Goal: Information Seeking & Learning: Learn about a topic

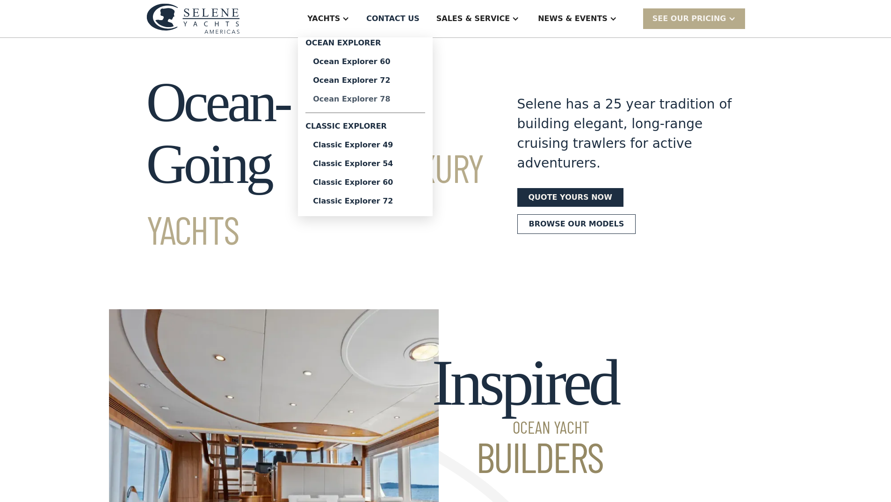
click at [385, 100] on div "Ocean Explorer 78" at bounding box center [365, 98] width 105 height 7
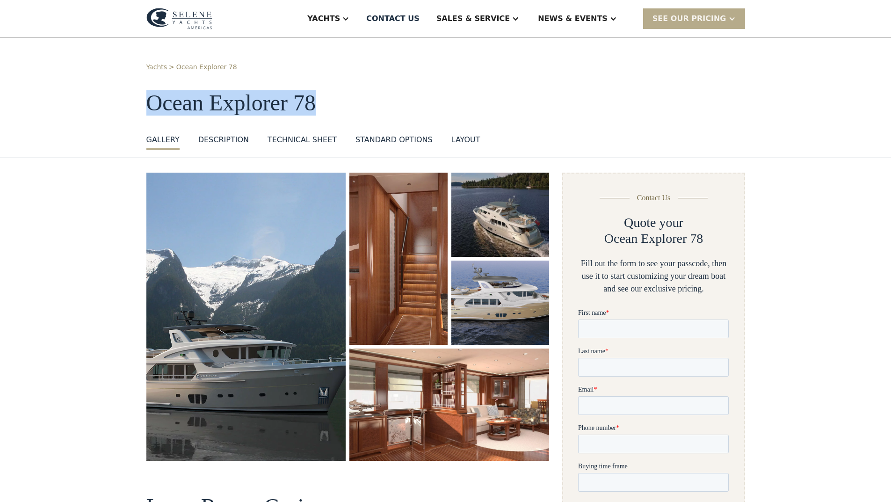
drag, startPoint x: 147, startPoint y: 100, endPoint x: 319, endPoint y: 101, distance: 172.1
click at [319, 101] on h1 "Ocean Explorer 78" at bounding box center [445, 103] width 599 height 25
copy h1 "Ocean Explorer 78"
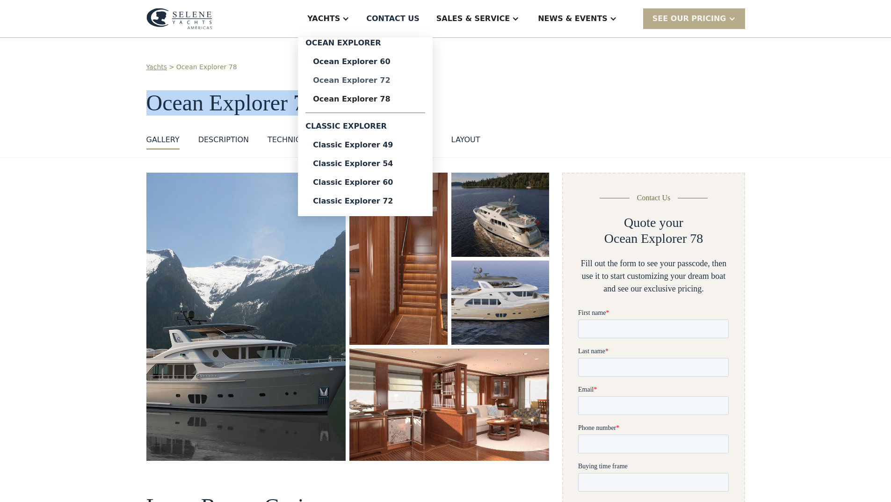
click at [418, 81] on div "Ocean Explorer 72" at bounding box center [365, 80] width 105 height 7
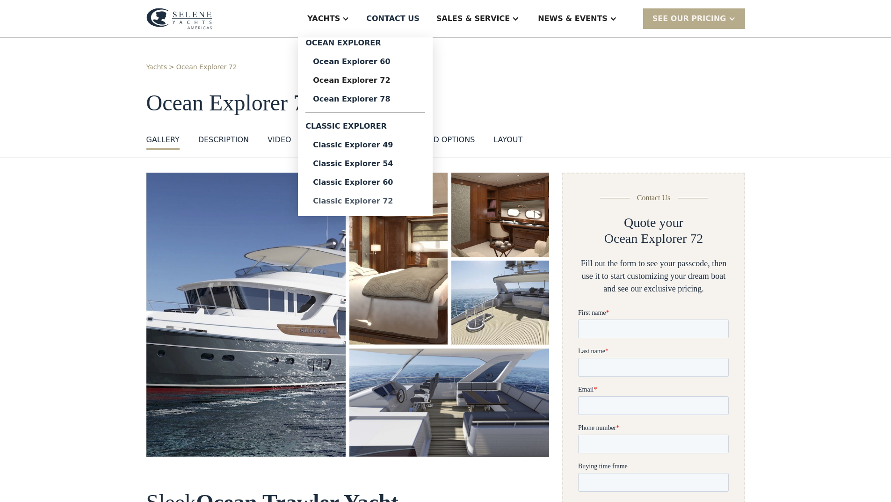
click at [388, 201] on div "Classic Explorer 72" at bounding box center [365, 200] width 105 height 7
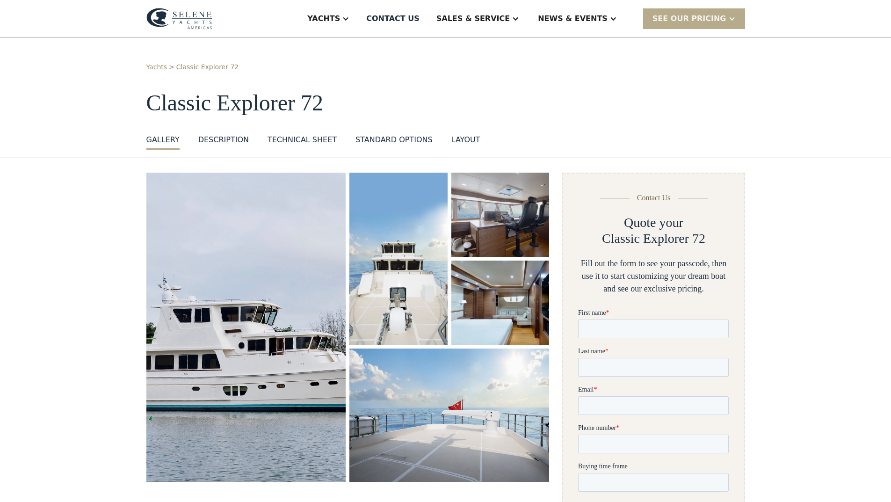
click at [152, 69] on link "Yachts" at bounding box center [156, 67] width 21 height 10
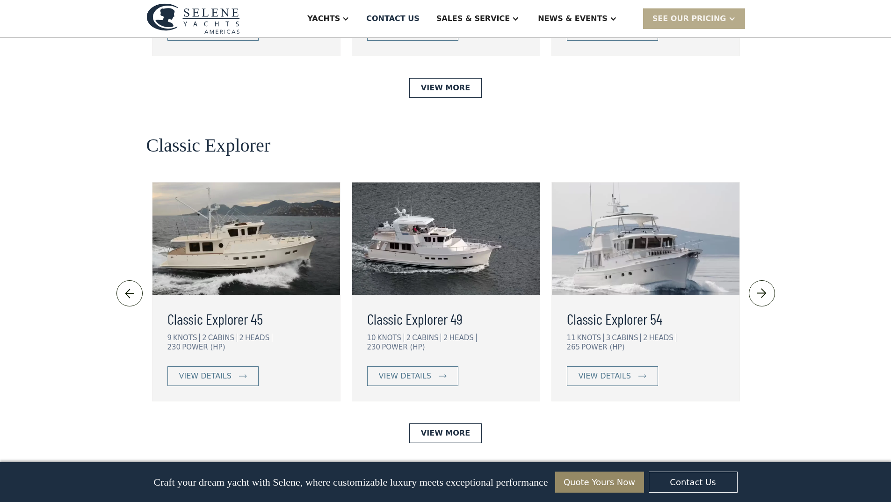
scroll to position [1955, 0]
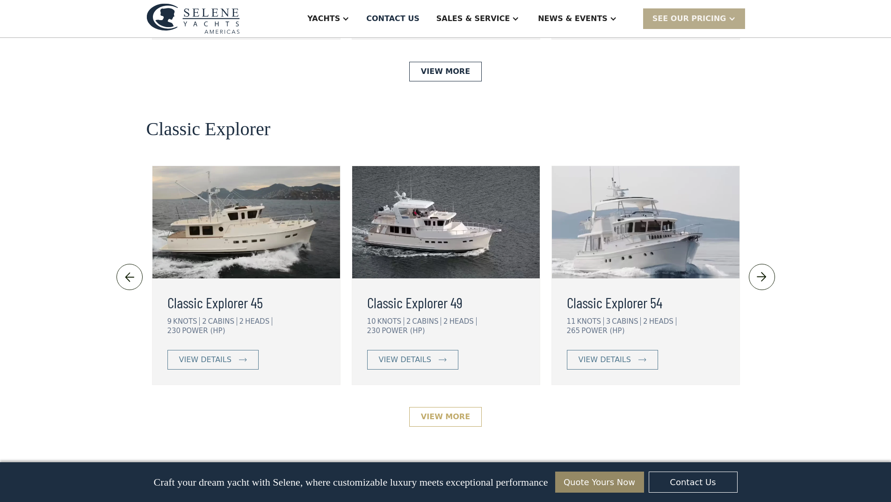
click at [448, 407] on link "View More" at bounding box center [445, 417] width 73 height 20
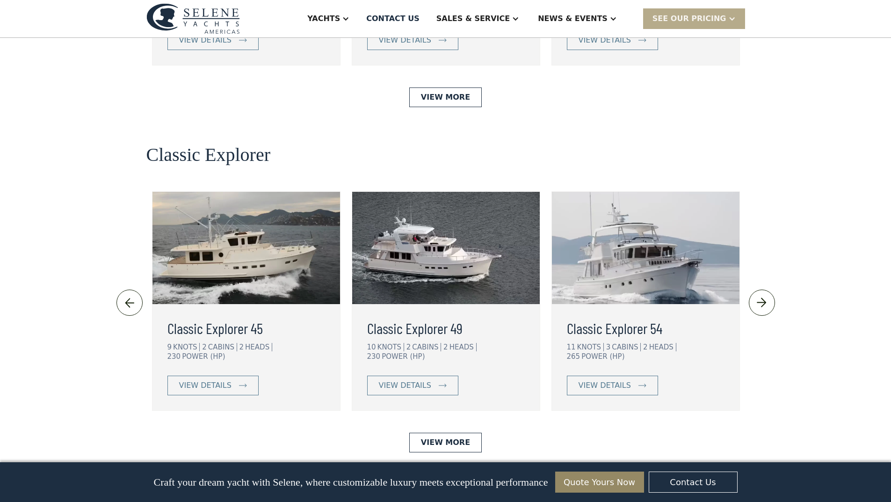
scroll to position [1816, 0]
